Goal: Navigation & Orientation: Find specific page/section

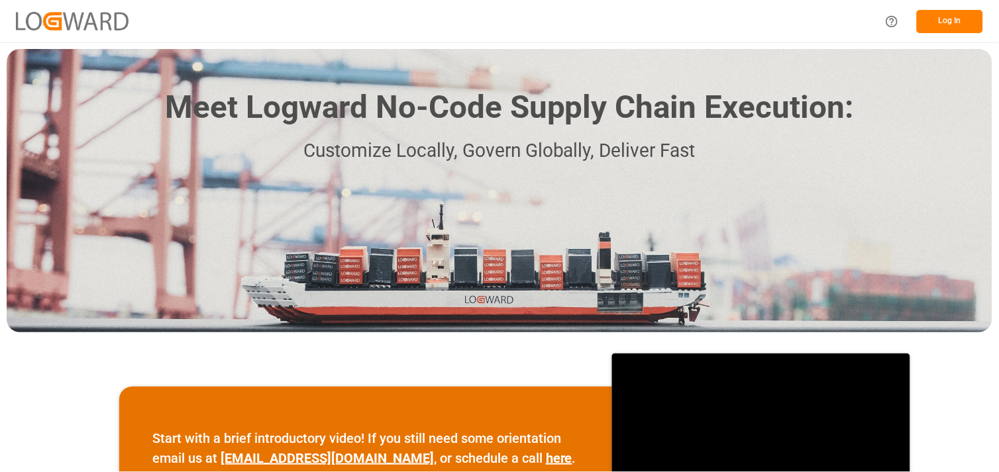
click at [949, 23] on button "Log In" at bounding box center [950, 21] width 66 height 23
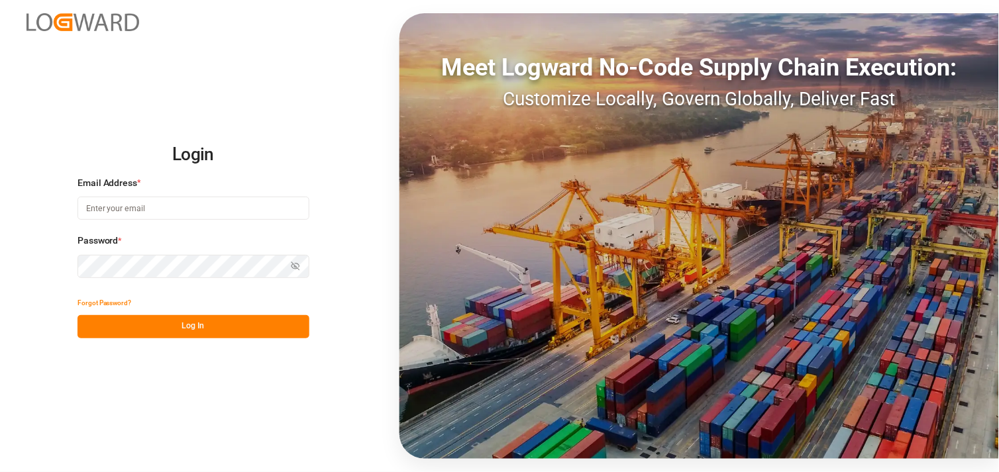
type input "[PERSON_NAME][EMAIL_ADDRESS][PERSON_NAME][DOMAIN_NAME]"
click at [217, 328] on button "Log In" at bounding box center [194, 326] width 232 height 23
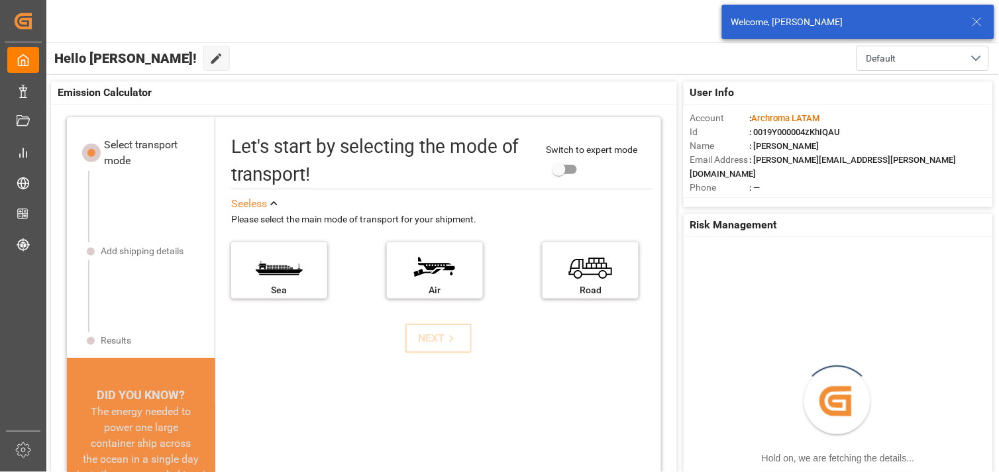
click at [979, 19] on icon at bounding box center [977, 22] width 16 height 16
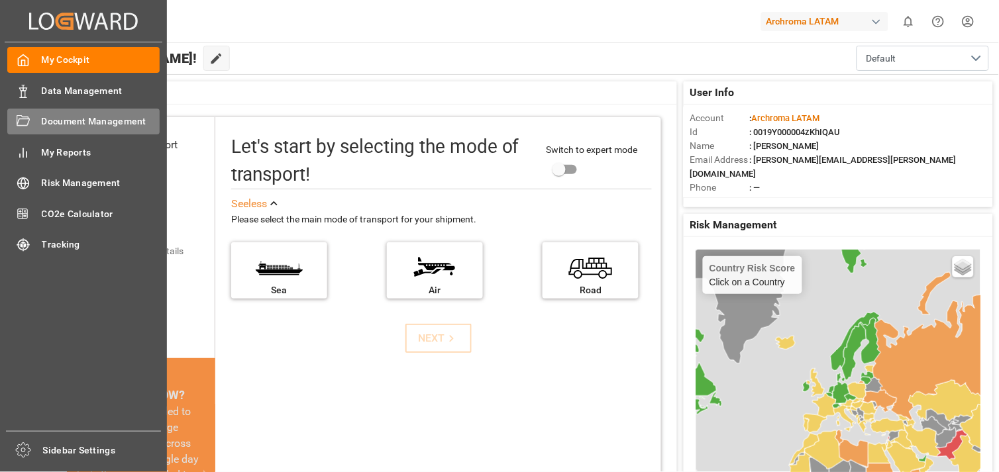
click at [64, 121] on span "Document Management" at bounding box center [101, 122] width 119 height 14
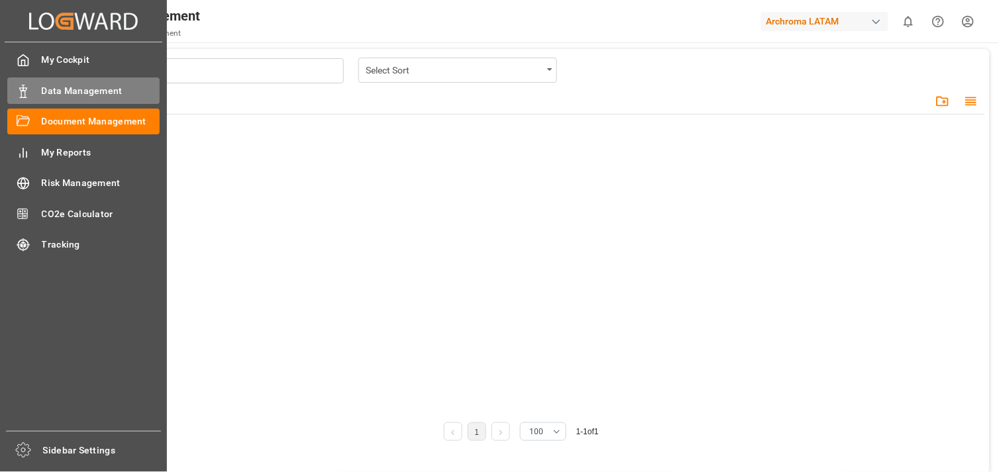
click at [80, 91] on span "Data Management" at bounding box center [101, 91] width 119 height 14
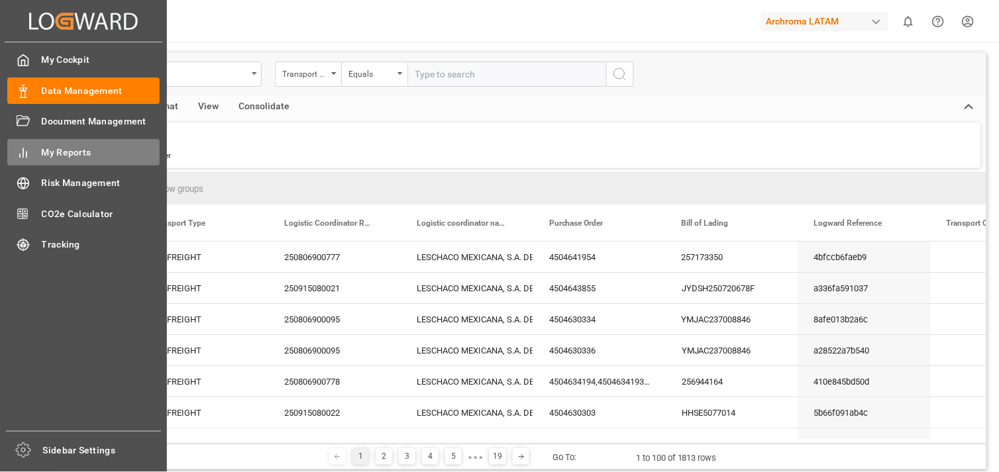
click at [76, 142] on div "My Reports My Reports" at bounding box center [83, 152] width 152 height 26
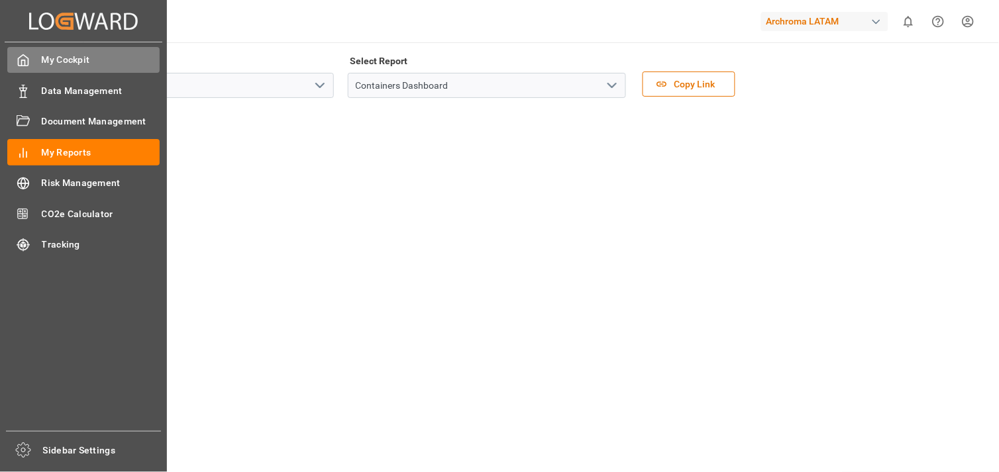
click at [66, 62] on span "My Cockpit" at bounding box center [101, 60] width 119 height 14
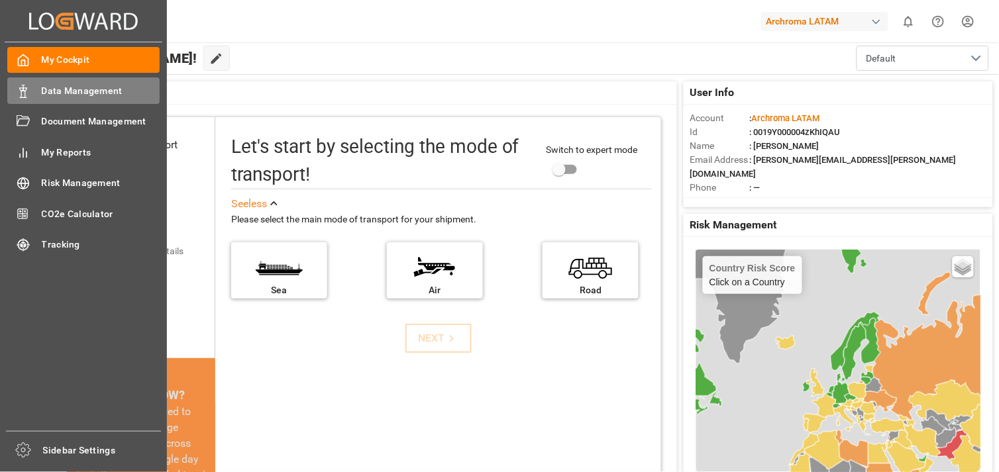
click at [58, 93] on span "Data Management" at bounding box center [101, 91] width 119 height 14
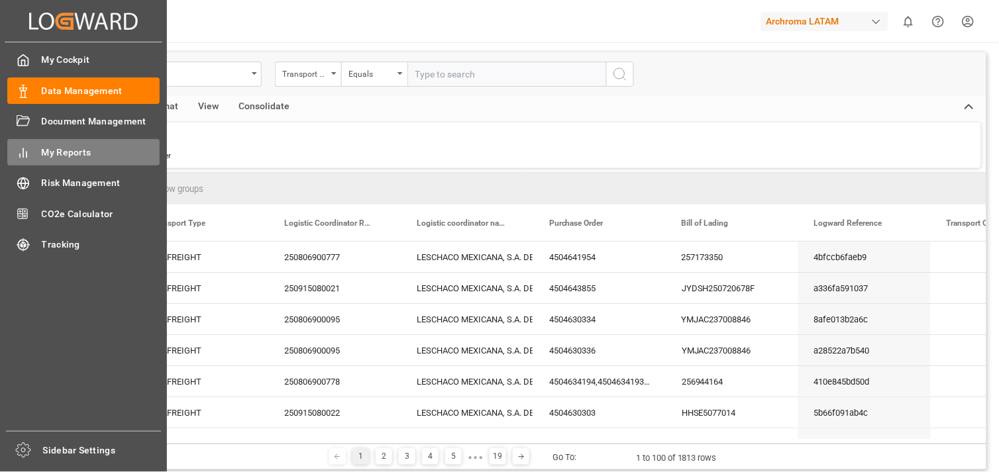
click at [72, 149] on span "My Reports" at bounding box center [101, 153] width 119 height 14
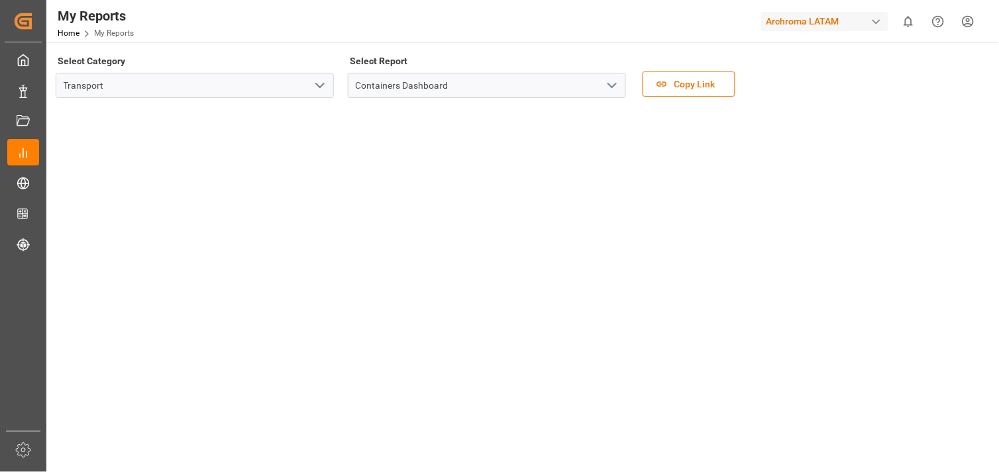
click at [317, 85] on polyline "open menu" at bounding box center [320, 85] width 8 height 4
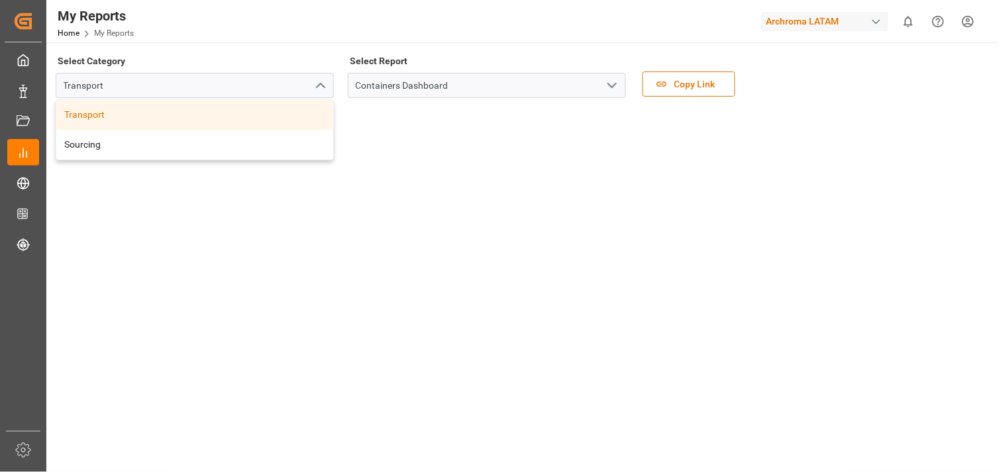
click at [608, 85] on icon "open menu" at bounding box center [612, 86] width 16 height 16
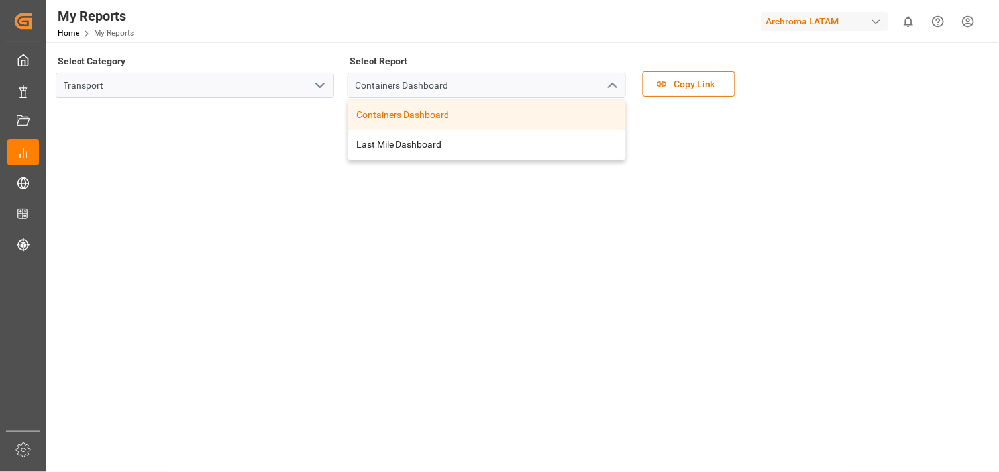
click at [406, 114] on div "Containers Dashboard" at bounding box center [487, 115] width 277 height 30
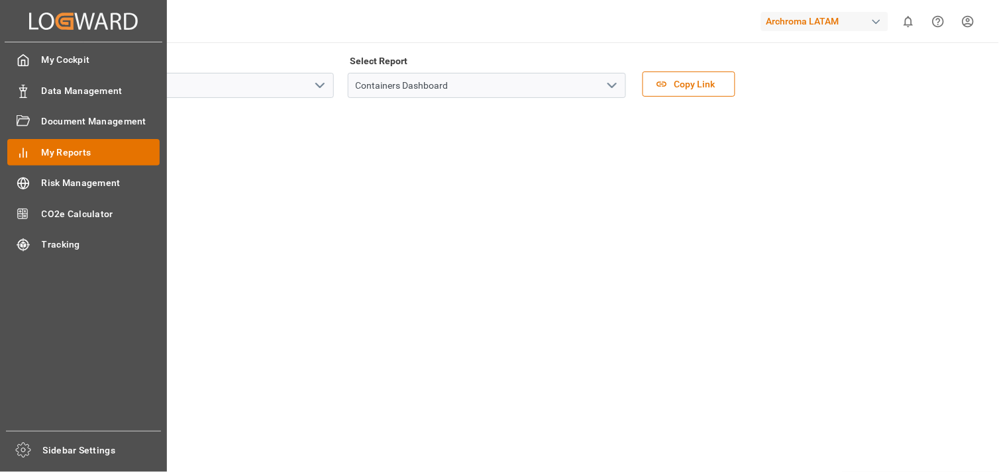
click at [104, 148] on span "My Reports" at bounding box center [101, 153] width 119 height 14
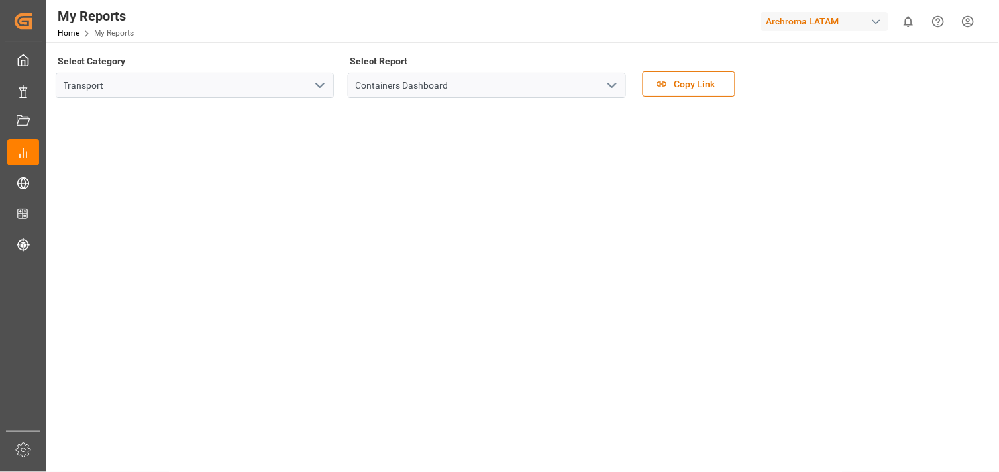
click at [611, 88] on icon "open menu" at bounding box center [612, 86] width 16 height 16
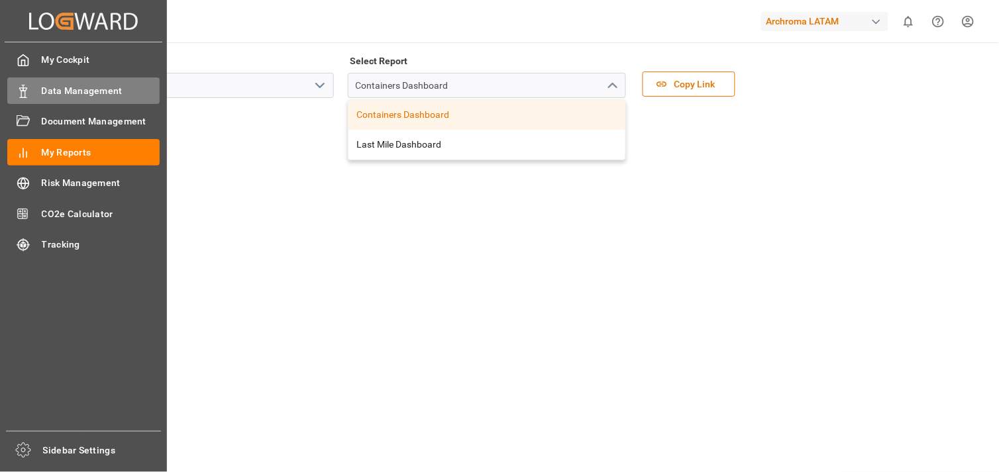
click at [76, 95] on span "Data Management" at bounding box center [101, 91] width 119 height 14
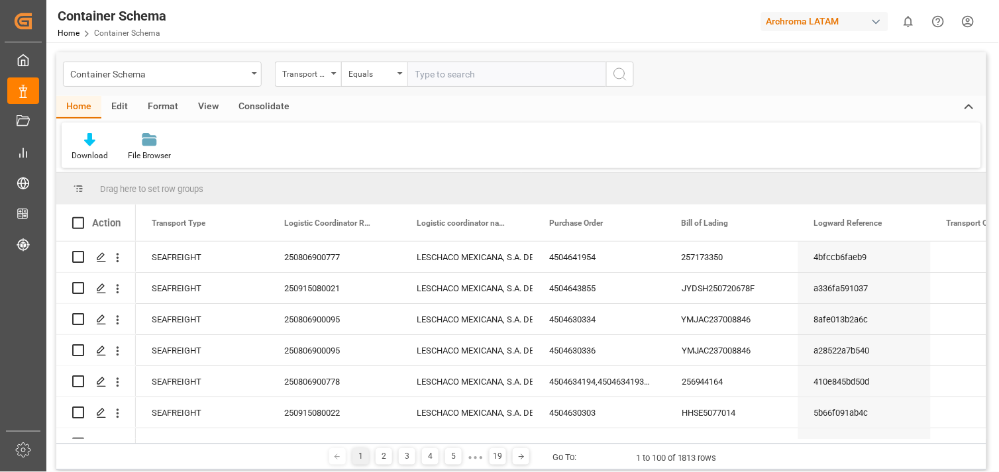
click at [206, 105] on div "View" at bounding box center [208, 107] width 40 height 23
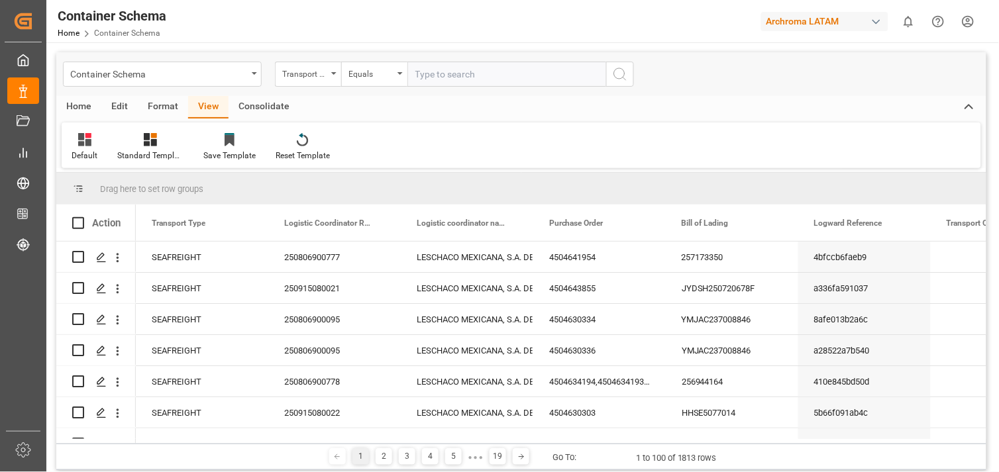
click at [254, 107] on div "Consolidate" at bounding box center [264, 107] width 71 height 23
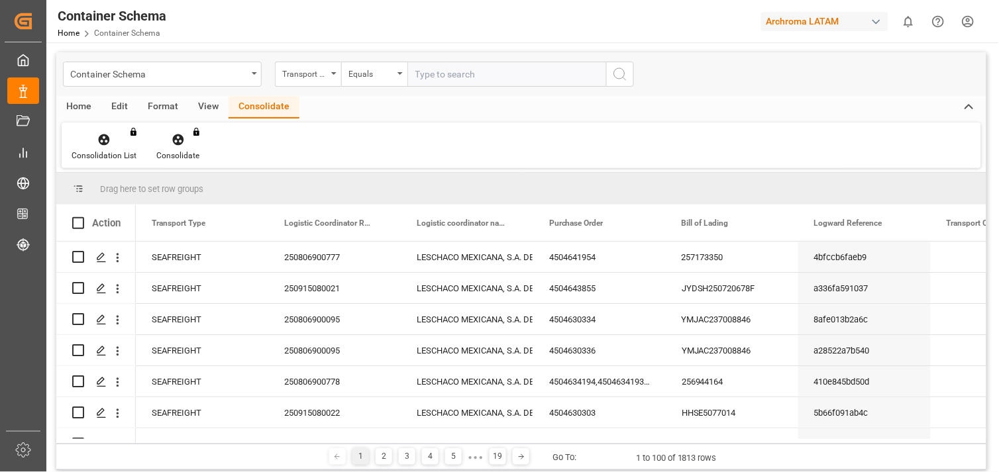
click at [153, 109] on div "Format" at bounding box center [163, 107] width 50 height 23
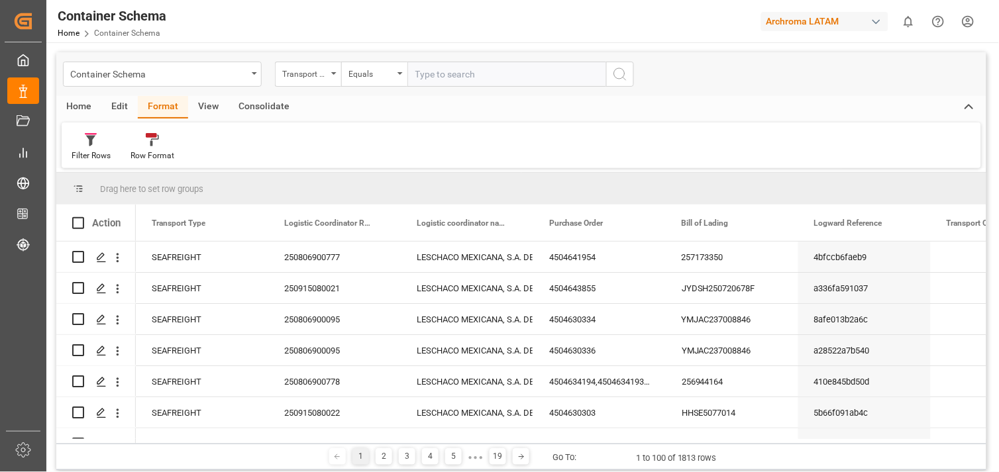
click at [71, 101] on div "Home" at bounding box center [78, 107] width 45 height 23
click at [131, 99] on div "Edit" at bounding box center [119, 107] width 36 height 23
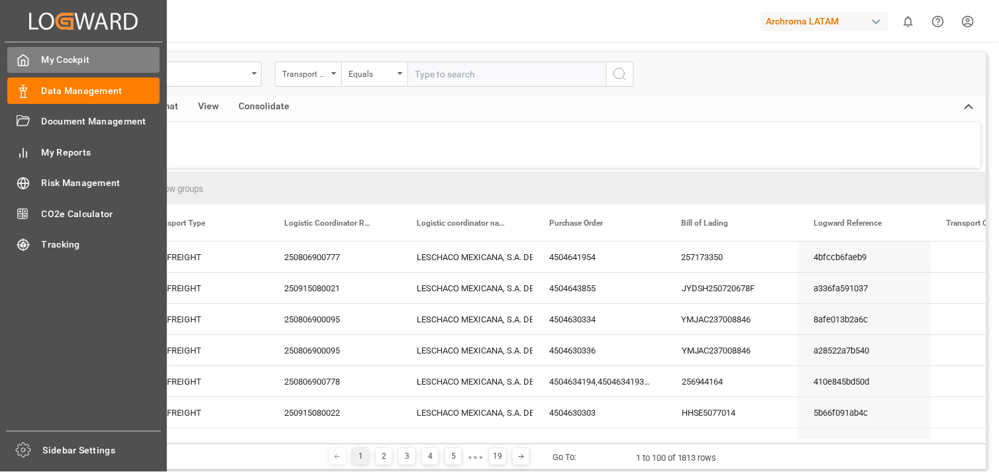
click at [84, 60] on span "My Cockpit" at bounding box center [101, 60] width 119 height 14
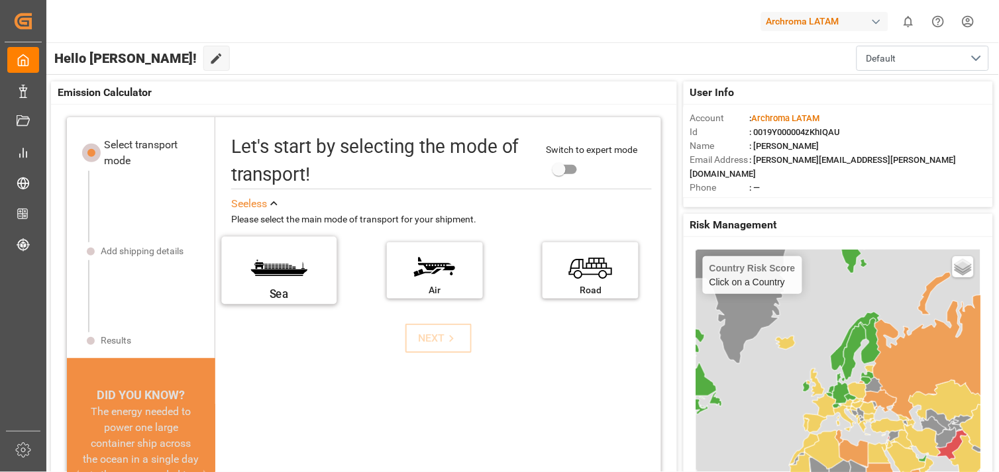
click at [293, 272] on label "Sea" at bounding box center [278, 267] width 99 height 56
click at [0, 0] on input "Sea" at bounding box center [0, 0] width 0 height 0
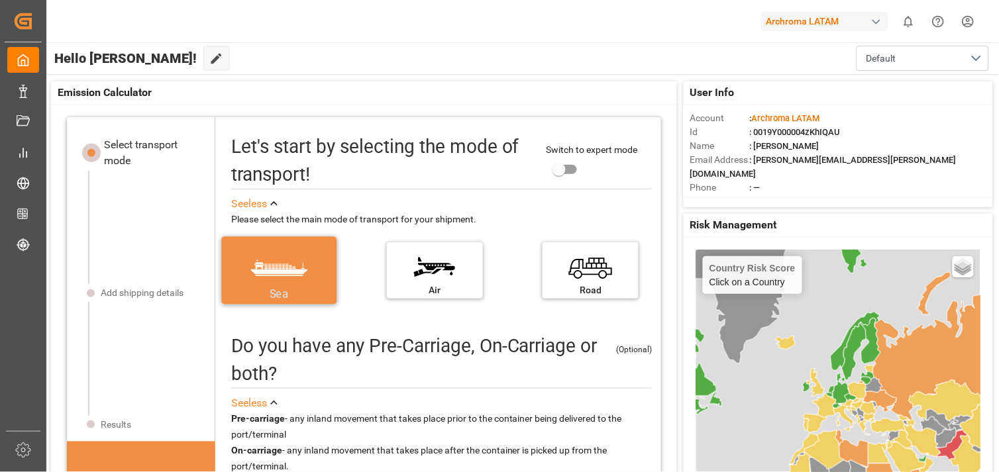
click at [290, 274] on label "Sea" at bounding box center [278, 267] width 99 height 56
click at [0, 0] on input "Sea" at bounding box center [0, 0] width 0 height 0
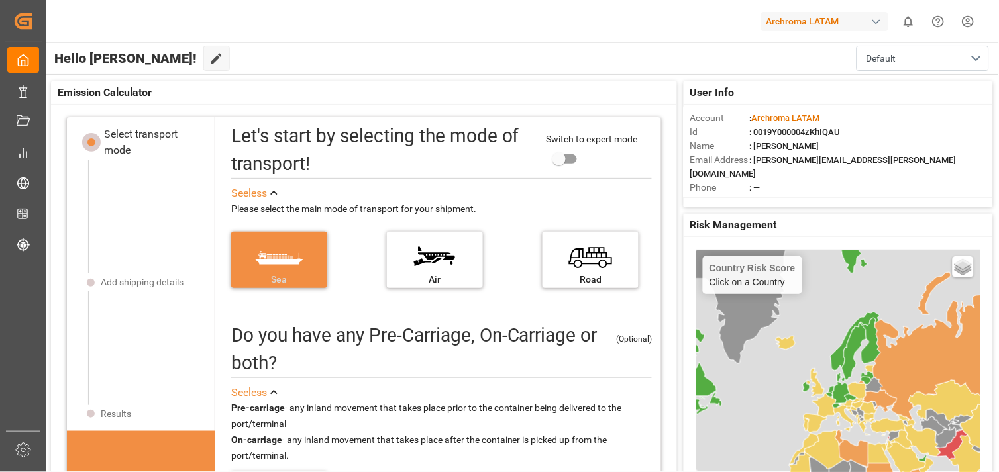
scroll to position [13, 0]
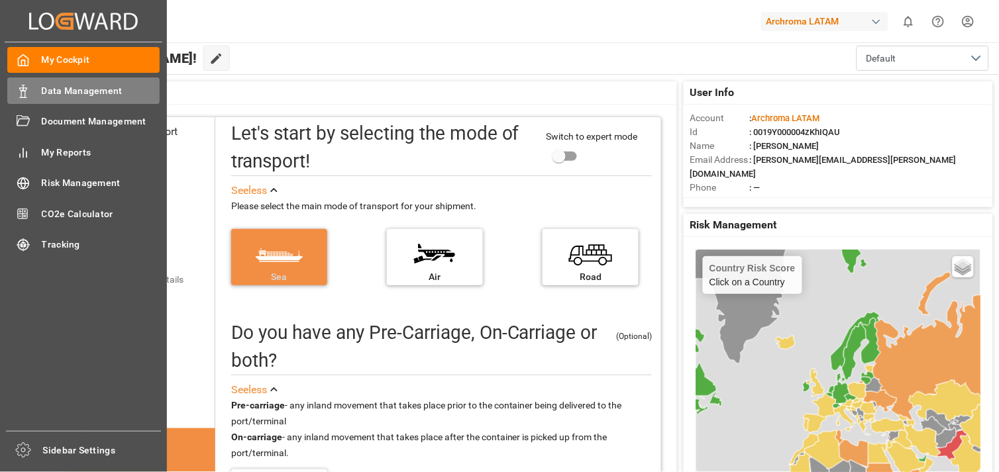
click at [48, 87] on span "Data Management" at bounding box center [101, 91] width 119 height 14
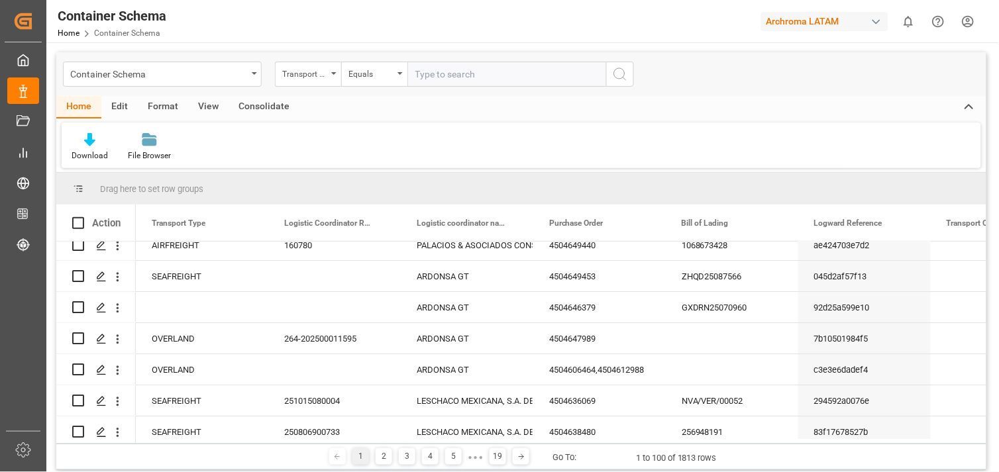
scroll to position [2209, 0]
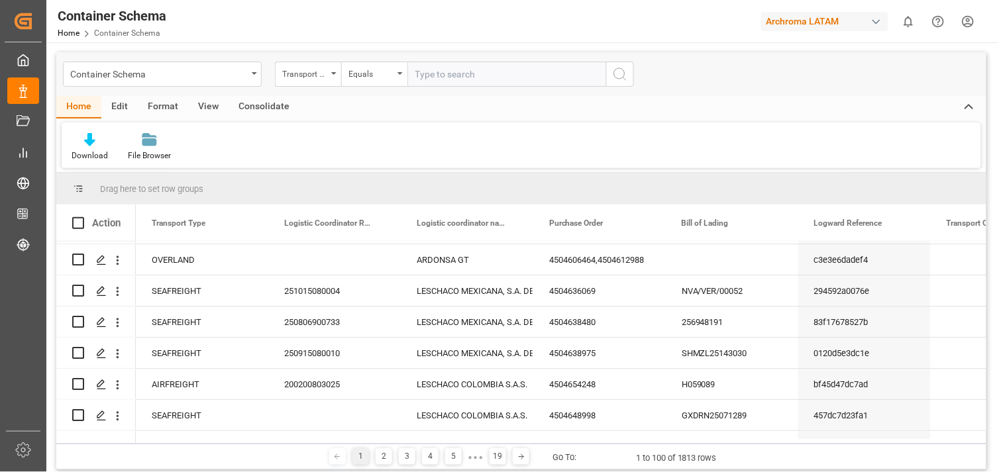
click at [200, 103] on div "View" at bounding box center [208, 107] width 40 height 23
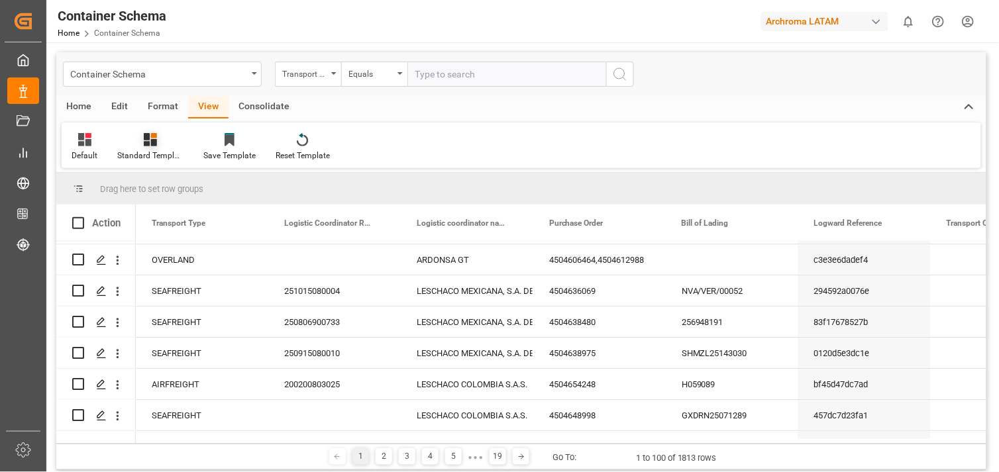
click at [159, 146] on div at bounding box center [150, 140] width 66 height 14
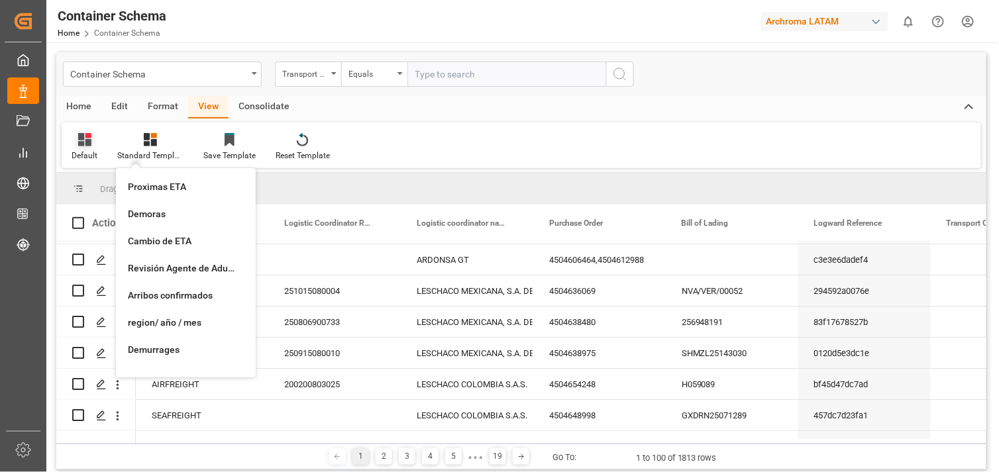
click at [74, 142] on div at bounding box center [85, 140] width 26 height 14
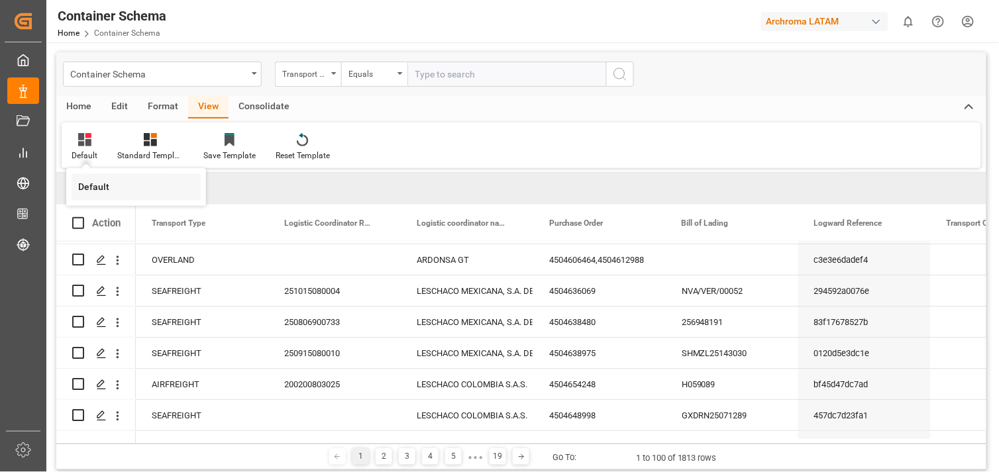
click at [103, 188] on div "Default" at bounding box center [136, 187] width 116 height 14
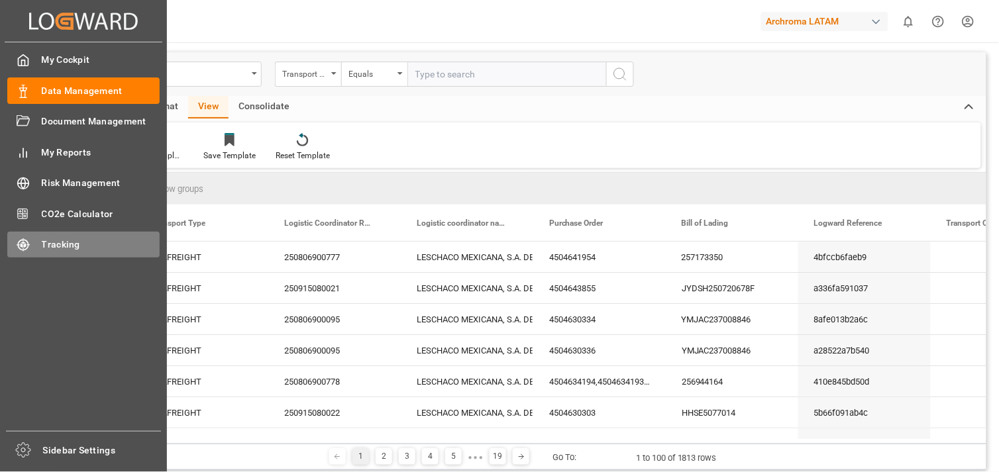
click at [71, 238] on span "Tracking" at bounding box center [101, 245] width 119 height 14
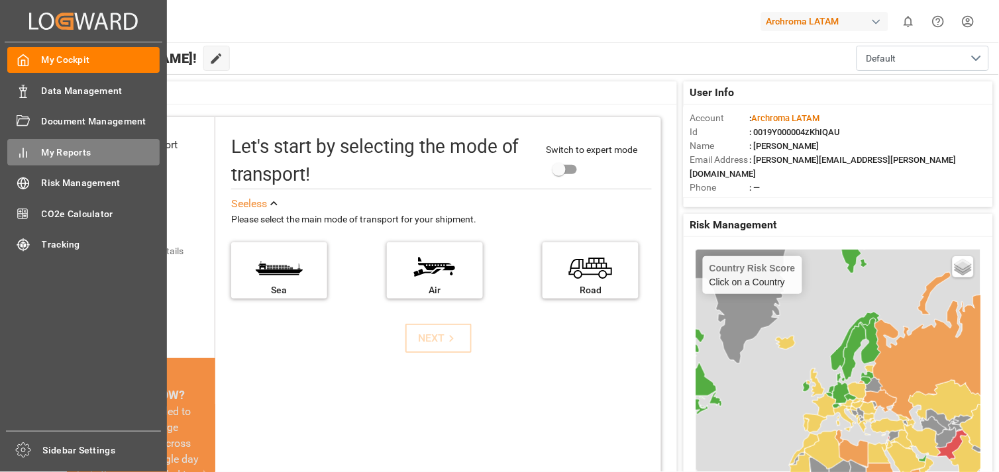
click at [81, 154] on span "My Reports" at bounding box center [101, 153] width 119 height 14
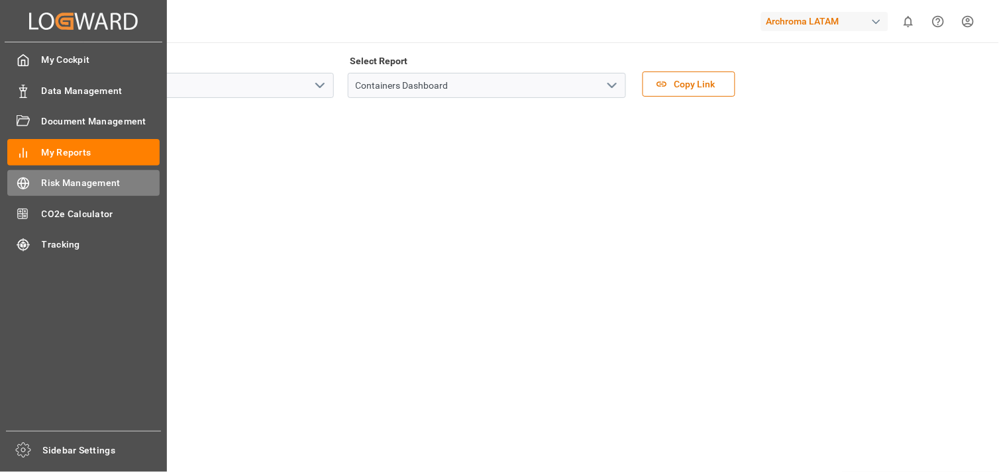
click at [42, 177] on span "Risk Management" at bounding box center [101, 183] width 119 height 14
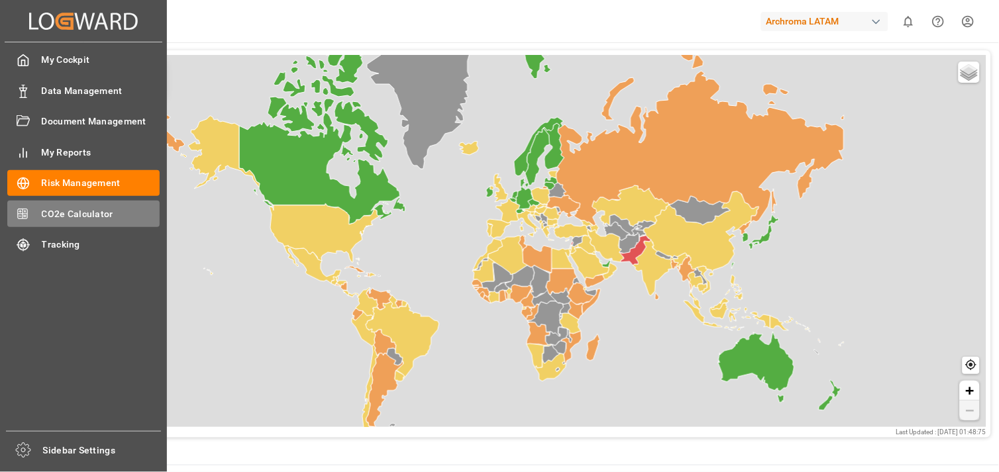
click at [70, 212] on span "CO2e Calculator" at bounding box center [101, 214] width 119 height 14
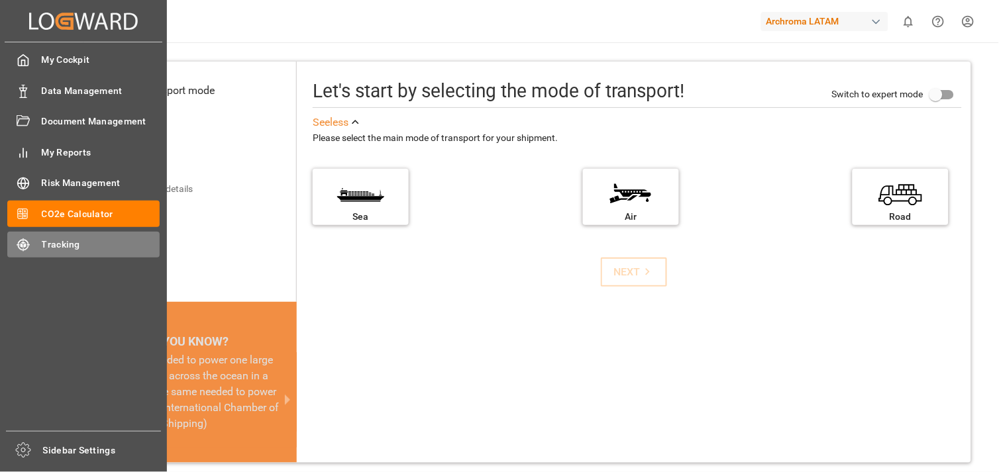
click at [28, 245] on icon at bounding box center [28, 245] width 3 height 1
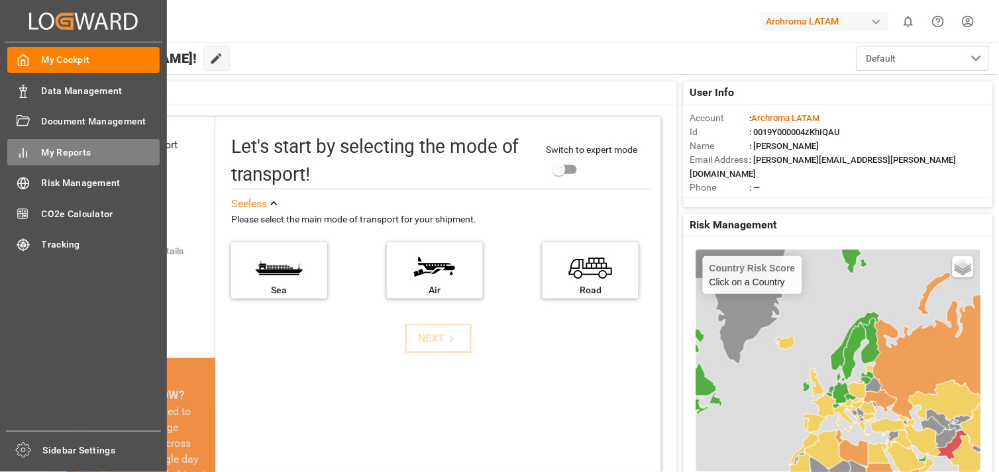
click at [36, 156] on div "My Reports My Reports" at bounding box center [83, 152] width 152 height 26
